Goal: Task Accomplishment & Management: Use online tool/utility

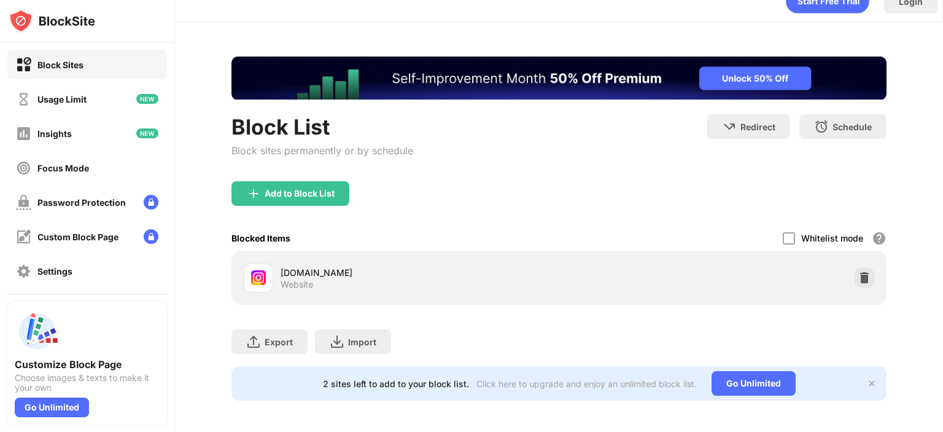
scroll to position [32, 0]
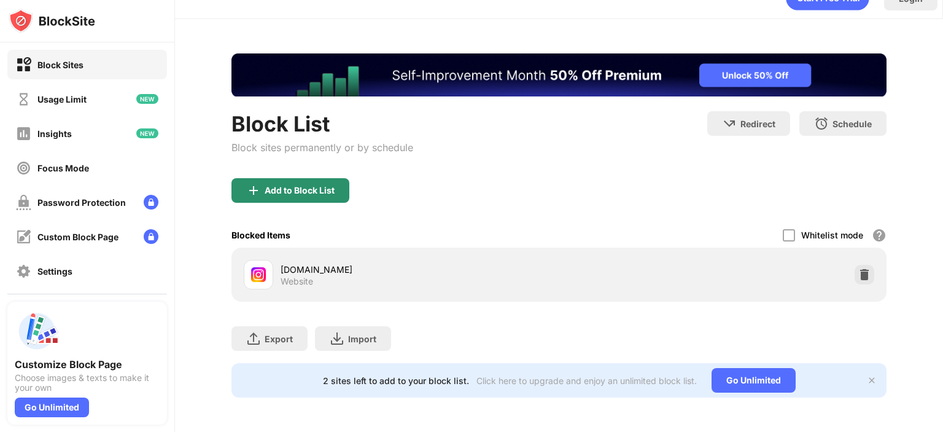
click at [319, 186] on div "Add to Block List" at bounding box center [291, 190] width 118 height 25
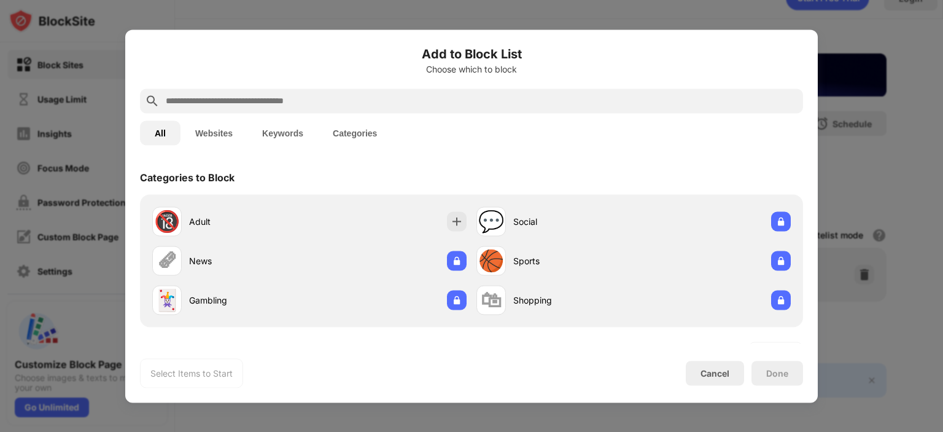
click at [329, 117] on div "All Websites Keywords Categories" at bounding box center [471, 132] width 663 height 39
click at [329, 112] on div at bounding box center [471, 100] width 663 height 25
click at [339, 103] on input "text" at bounding box center [482, 100] width 634 height 15
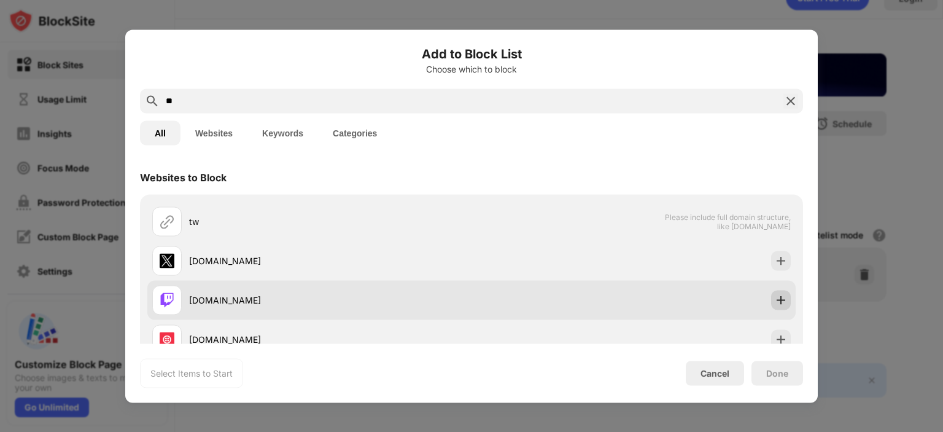
type input "**"
click at [775, 298] on img at bounding box center [781, 300] width 12 height 12
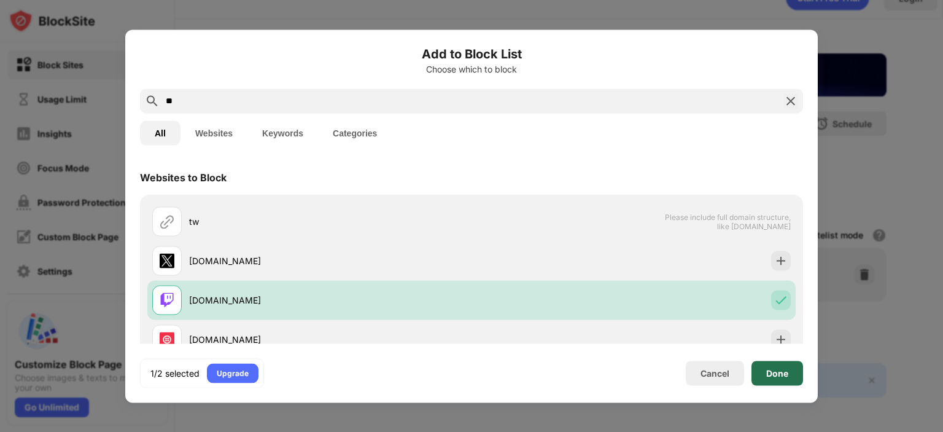
click at [779, 370] on div "Done" at bounding box center [777, 373] width 22 height 10
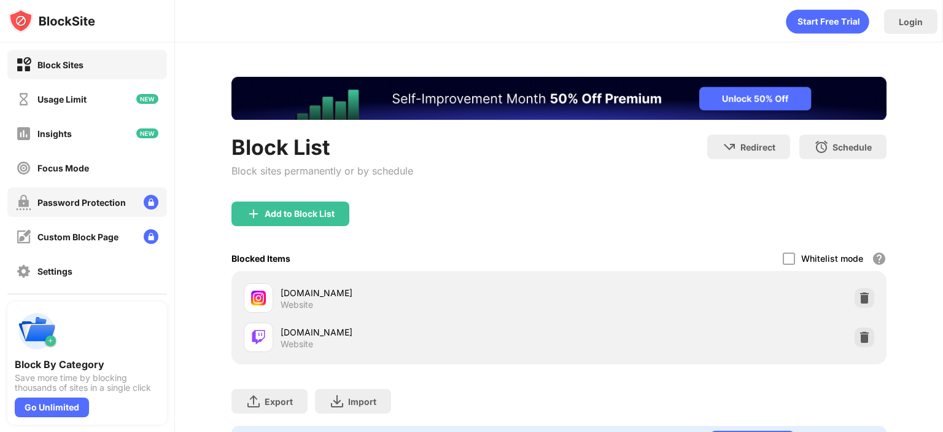
scroll to position [107, 0]
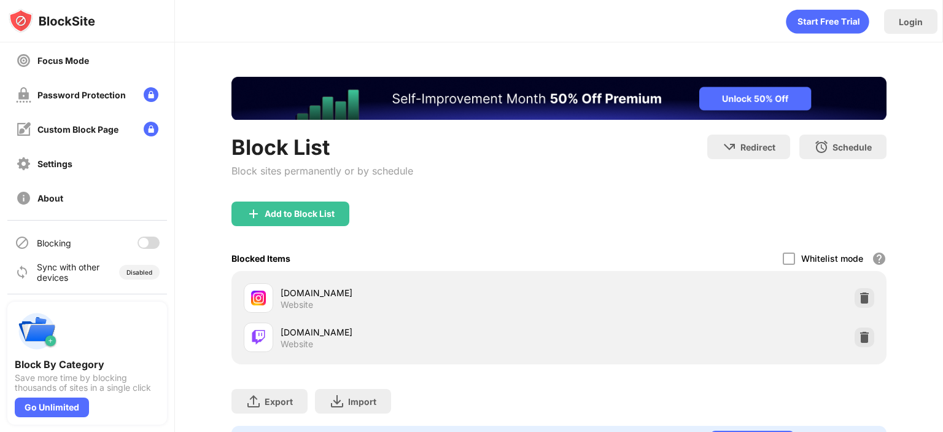
click at [140, 238] on div at bounding box center [149, 242] width 22 height 12
